Goal: Complete application form

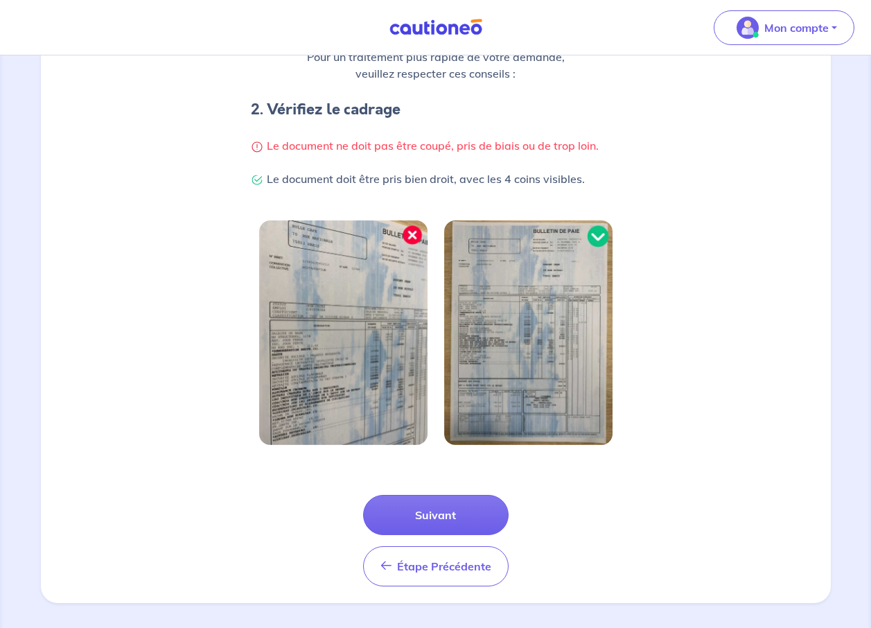
scroll to position [257, 0]
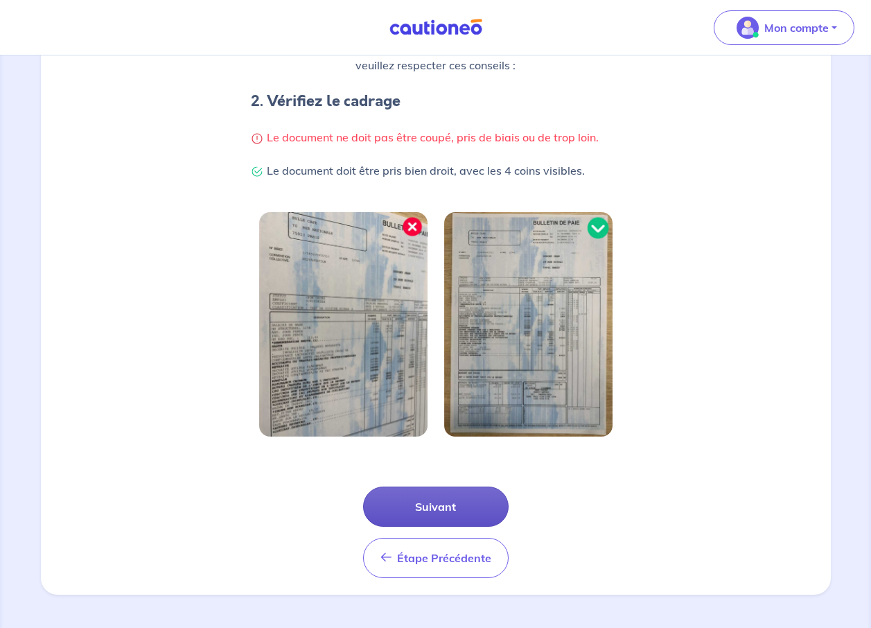
click at [433, 506] on button "Suivant" at bounding box center [436, 507] width 146 height 40
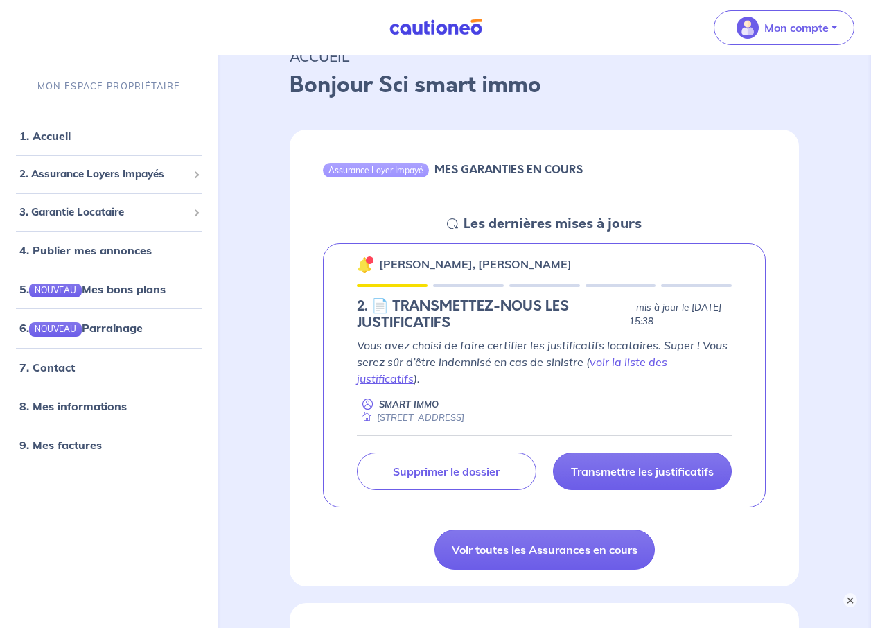
scroll to position [208, 0]
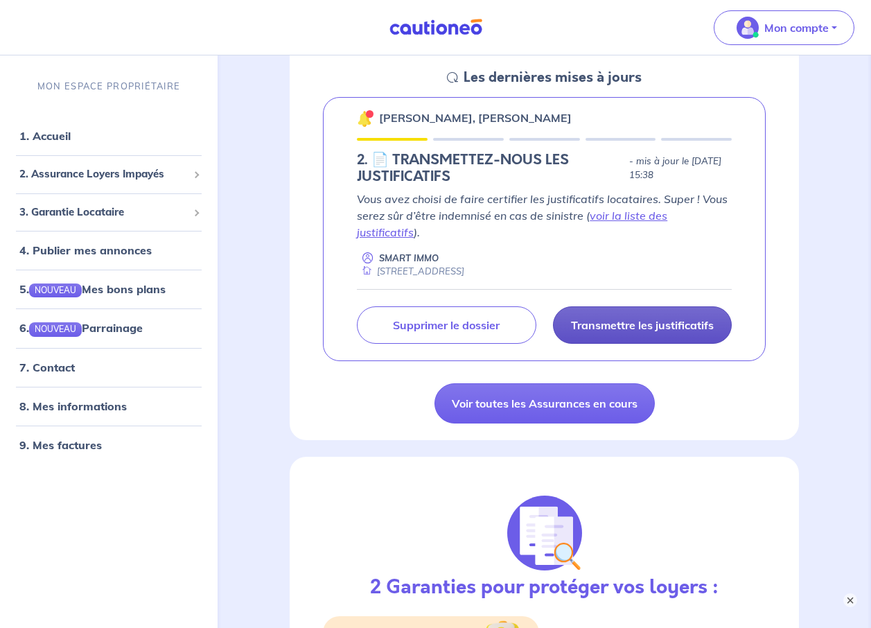
click at [634, 318] on p "Transmettre les justificatifs" at bounding box center [642, 325] width 143 height 14
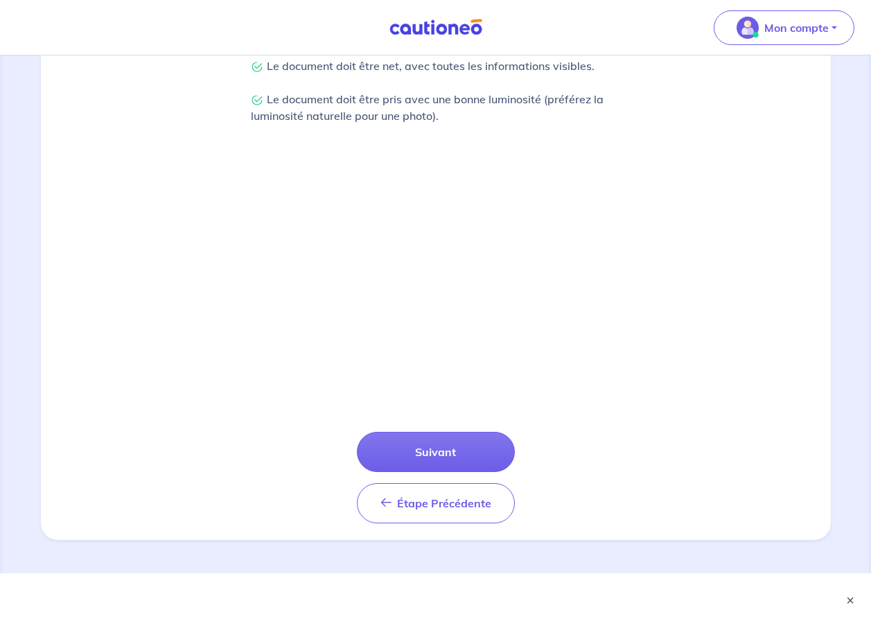
scroll to position [379, 0]
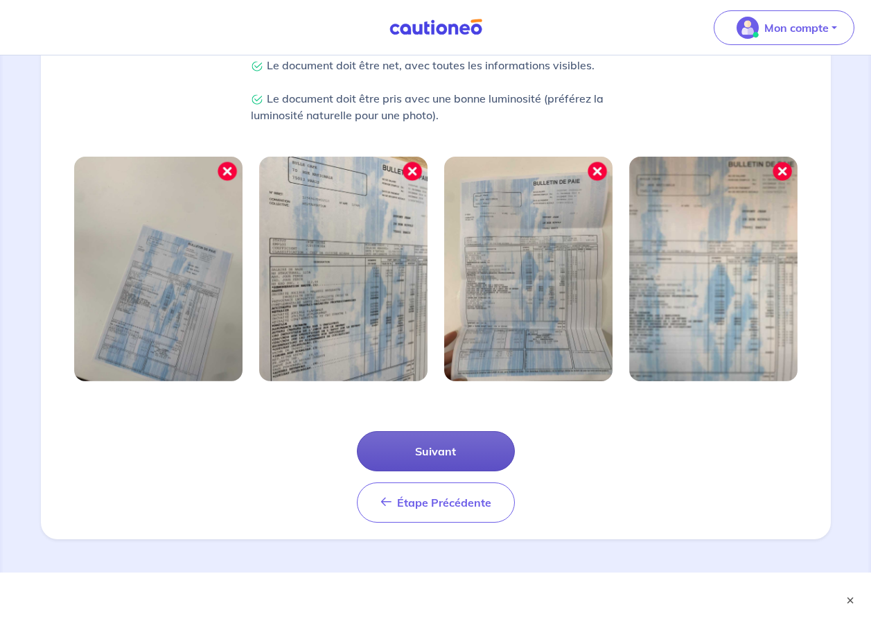
click at [443, 446] on button "Suivant" at bounding box center [436, 451] width 158 height 40
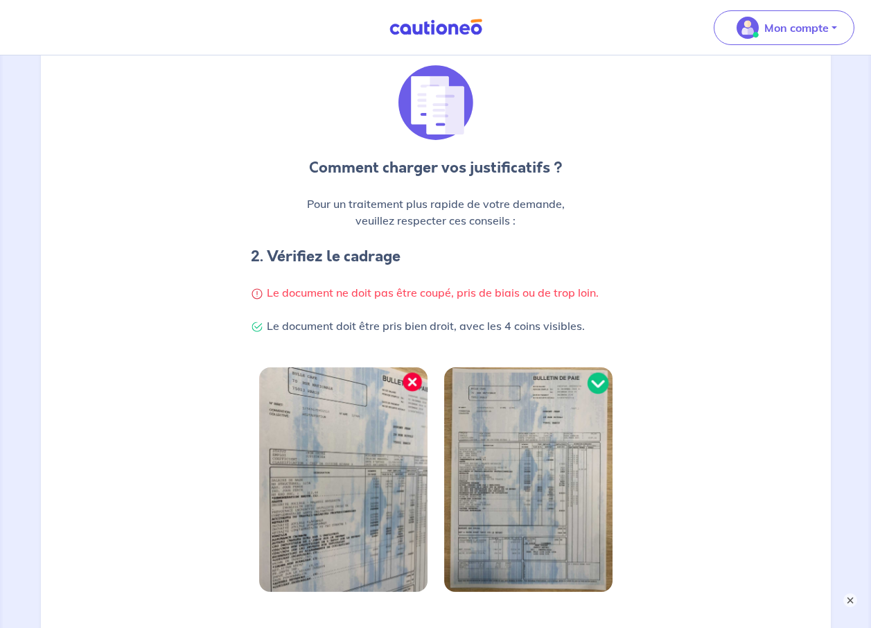
scroll to position [312, 0]
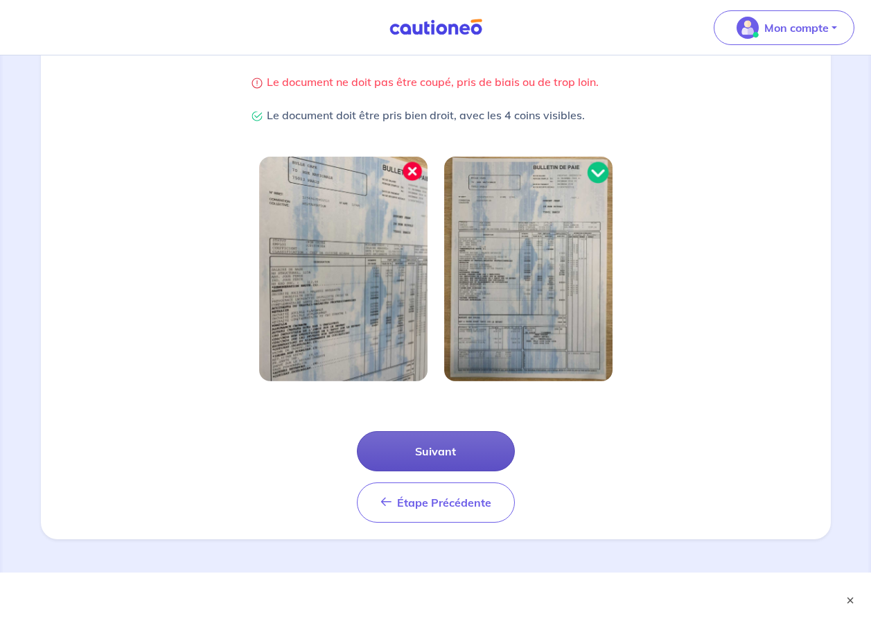
click at [437, 446] on button "Suivant" at bounding box center [436, 451] width 158 height 40
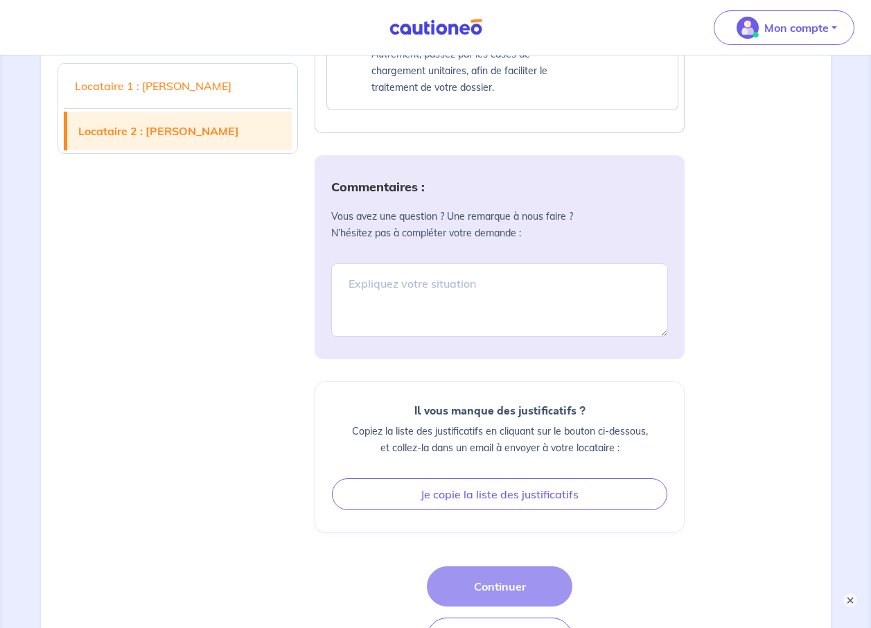
scroll to position [1952, 0]
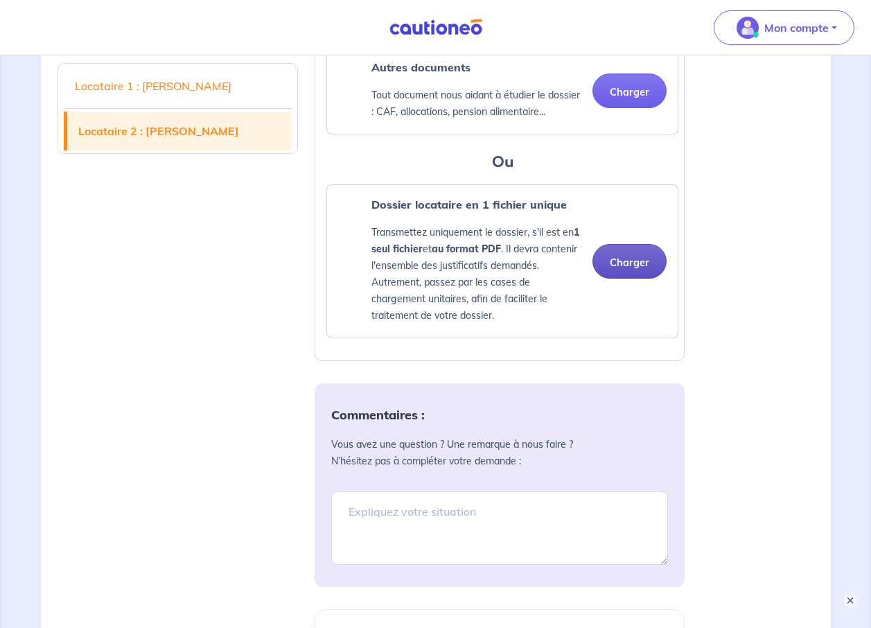
click at [624, 255] on button "Charger" at bounding box center [630, 261] width 74 height 35
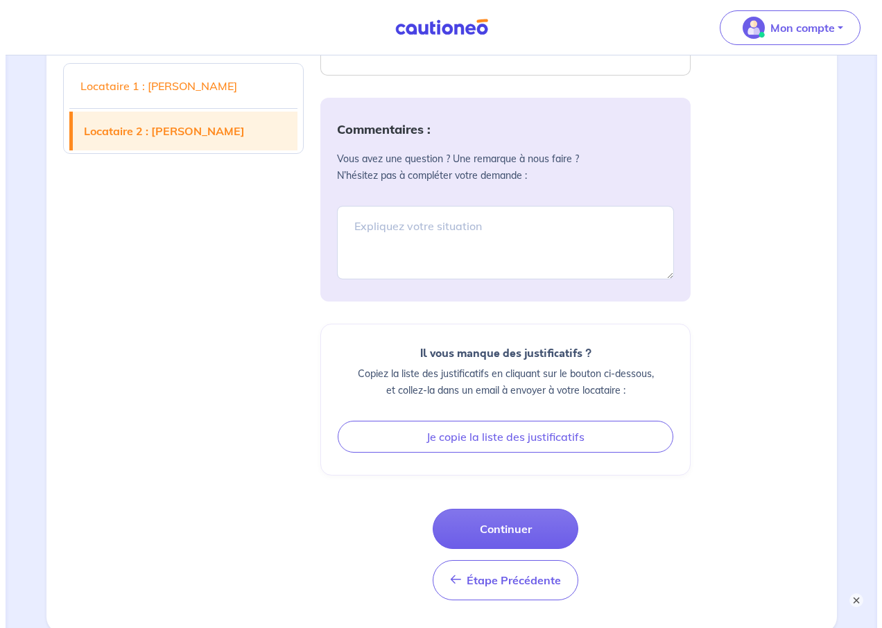
scroll to position [2351, 0]
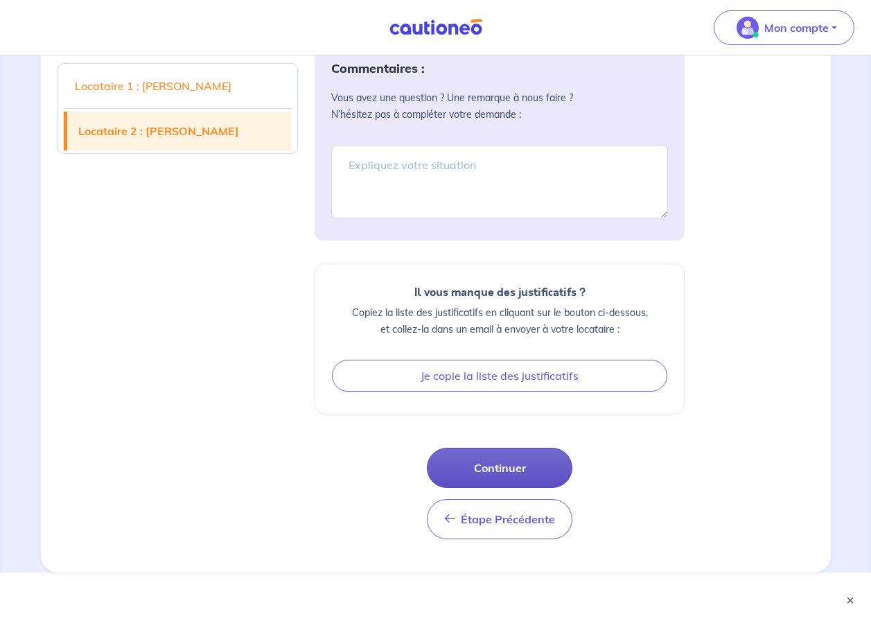
click at [505, 465] on button "Continuer" at bounding box center [500, 468] width 146 height 40
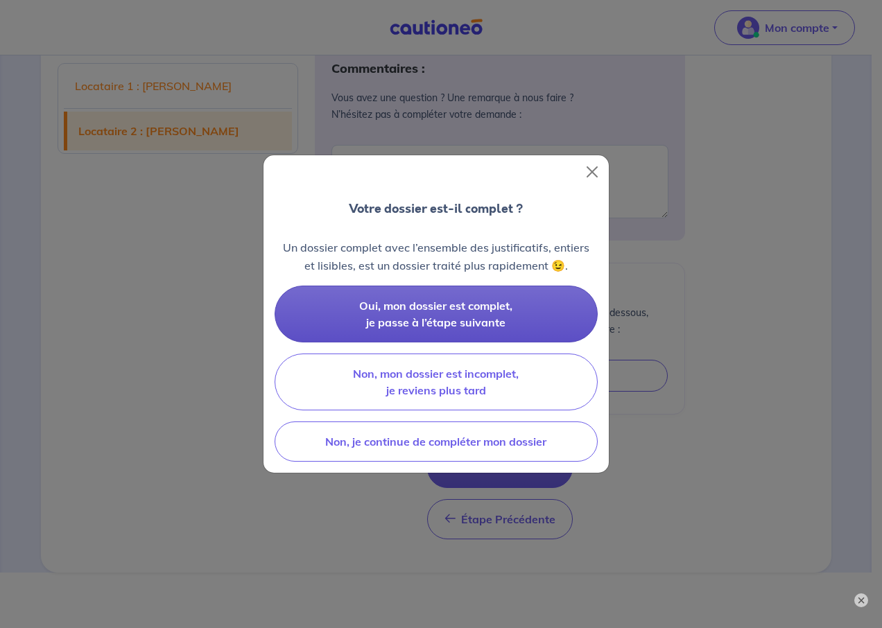
click at [446, 313] on button "Oui, mon dossier est complet, je passe à l’étape suivante" at bounding box center [436, 314] width 323 height 57
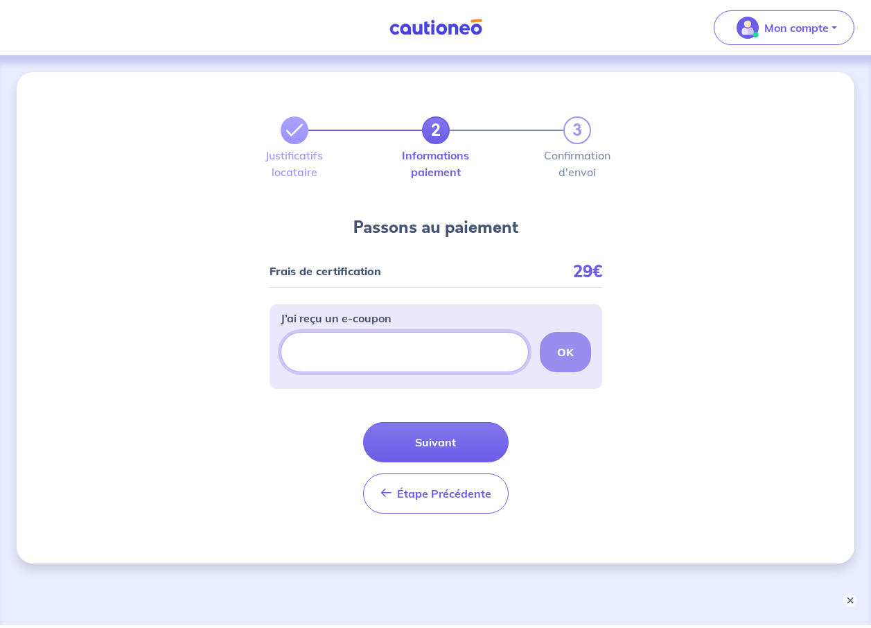
click at [367, 349] on input "J’ai reçu un e-coupon" at bounding box center [405, 352] width 248 height 40
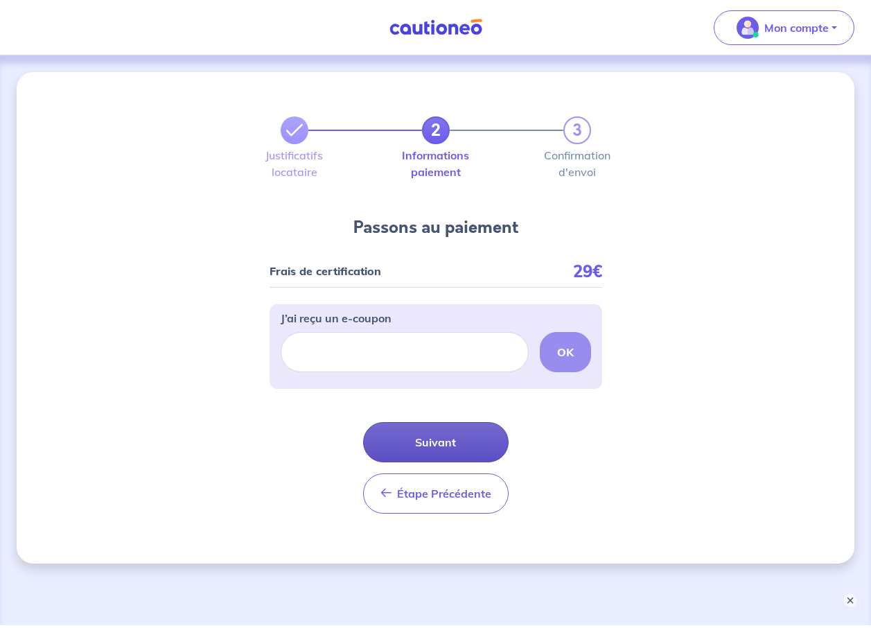
click at [442, 446] on button "Suivant" at bounding box center [436, 442] width 146 height 40
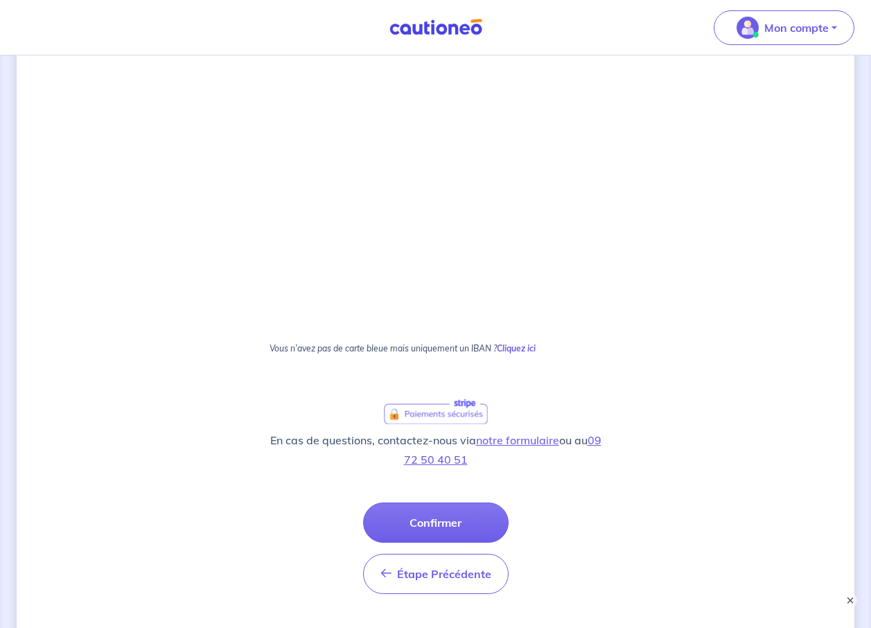
scroll to position [649, 0]
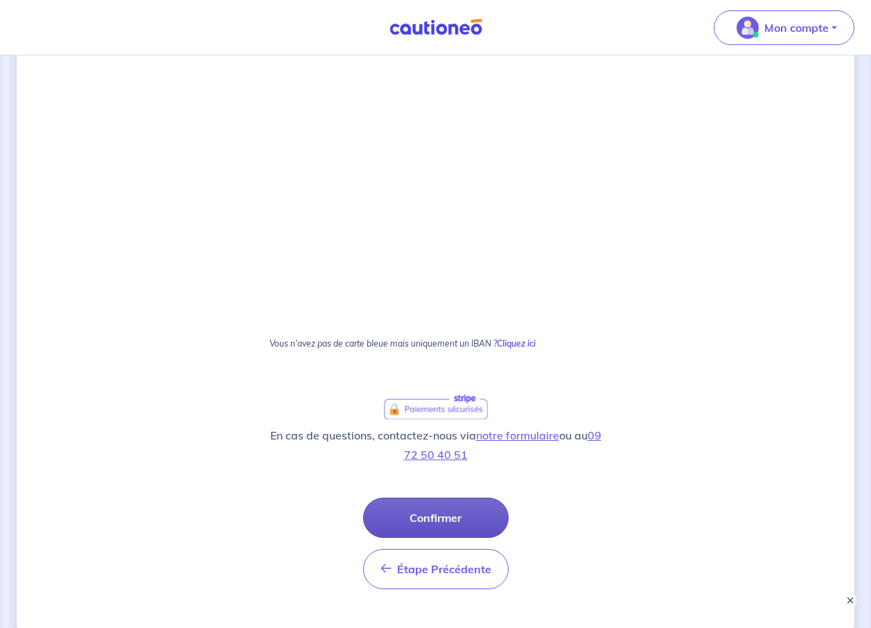
click at [444, 513] on button "Confirmer" at bounding box center [436, 518] width 146 height 40
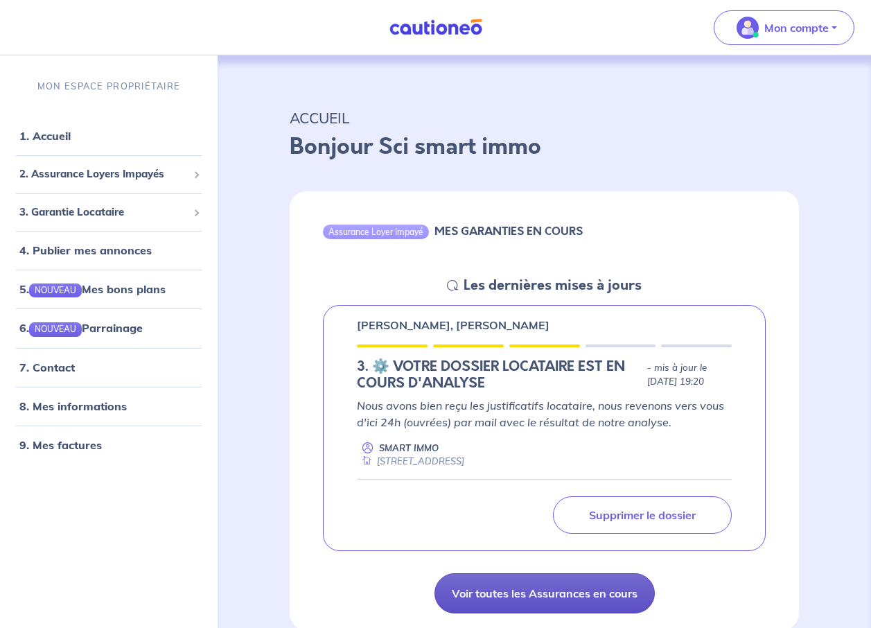
click at [557, 598] on link "Voir toutes les Assurances en cours" at bounding box center [545, 593] width 220 height 40
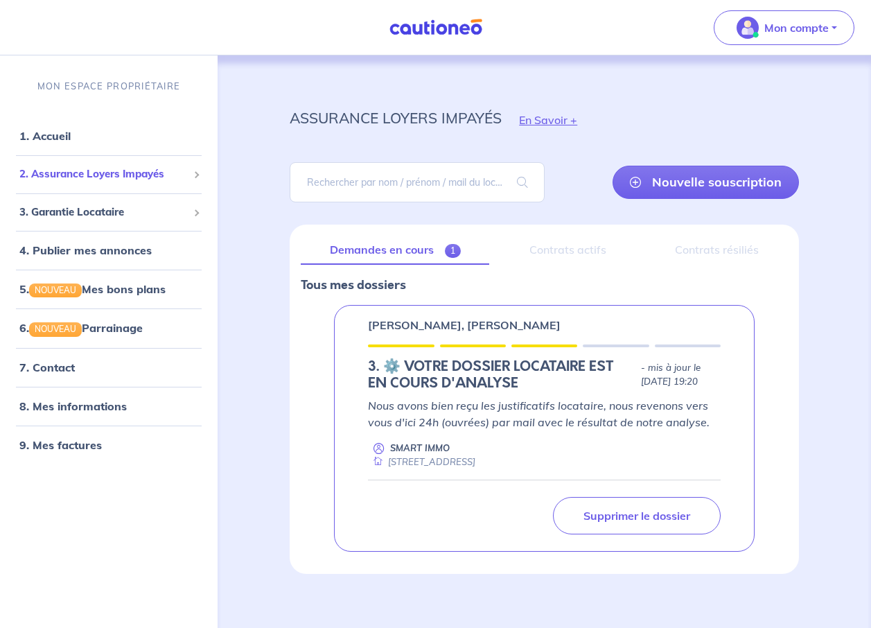
click at [189, 172] on div "2. Assurance Loyers Impayés" at bounding box center [109, 174] width 207 height 27
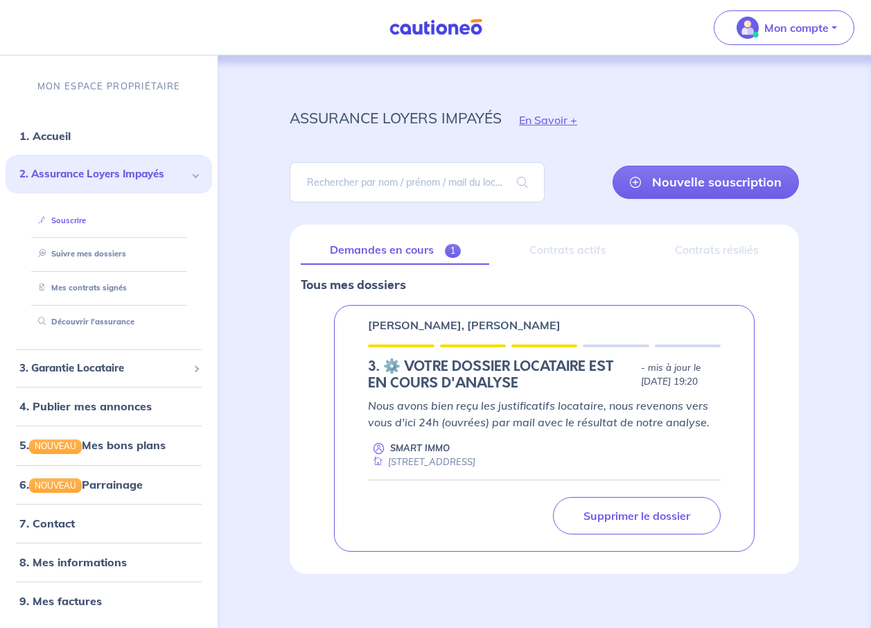
click at [69, 215] on link "Souscrire" at bounding box center [59, 220] width 53 height 10
